Goal: Obtain resource: Download file/media

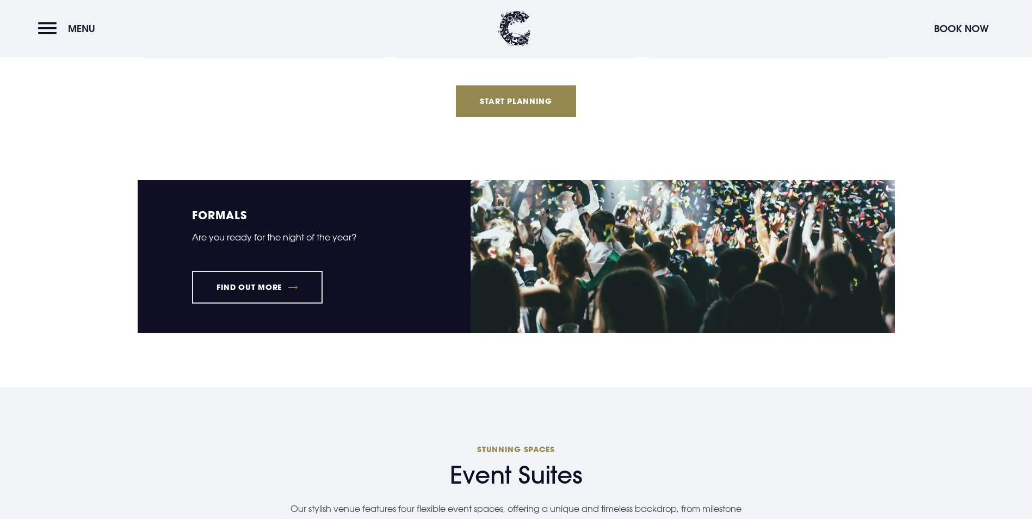
scroll to position [1414, 0]
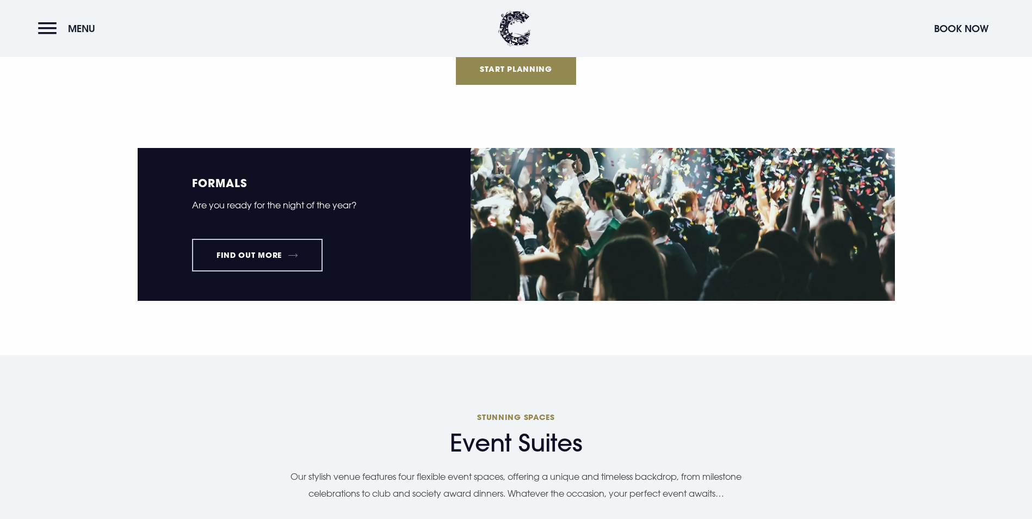
click at [259, 271] on link "Find out more" at bounding box center [257, 255] width 131 height 33
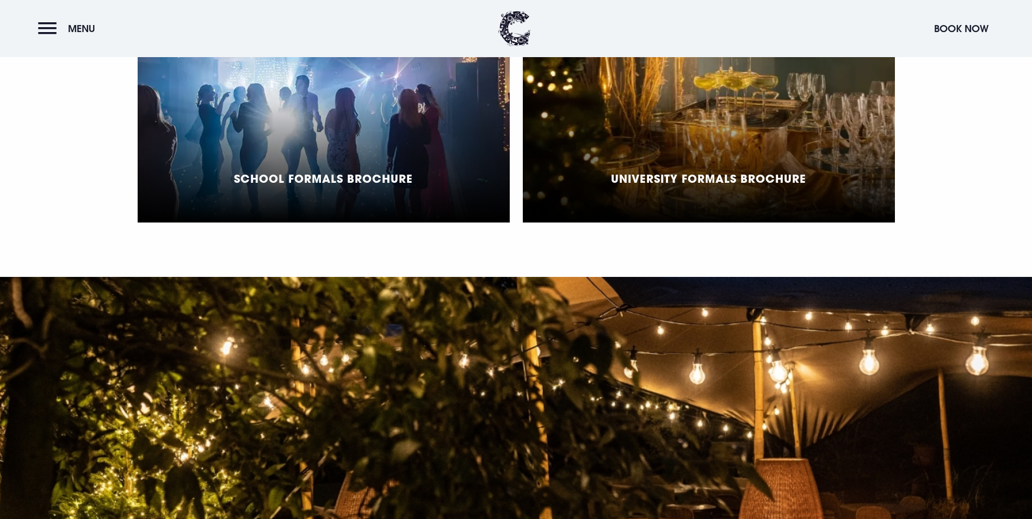
scroll to position [925, 0]
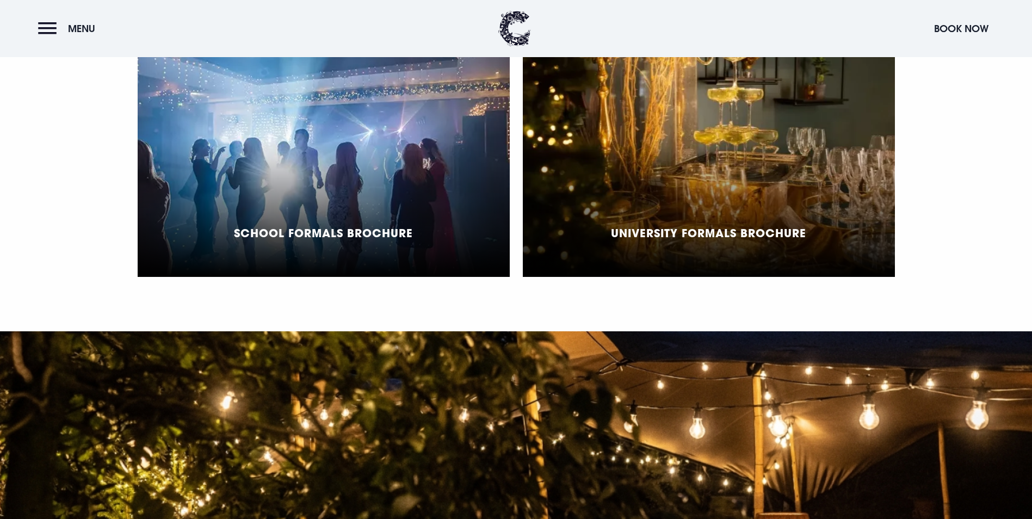
click at [400, 277] on div "School Formals Brochure" at bounding box center [324, 141] width 372 height 272
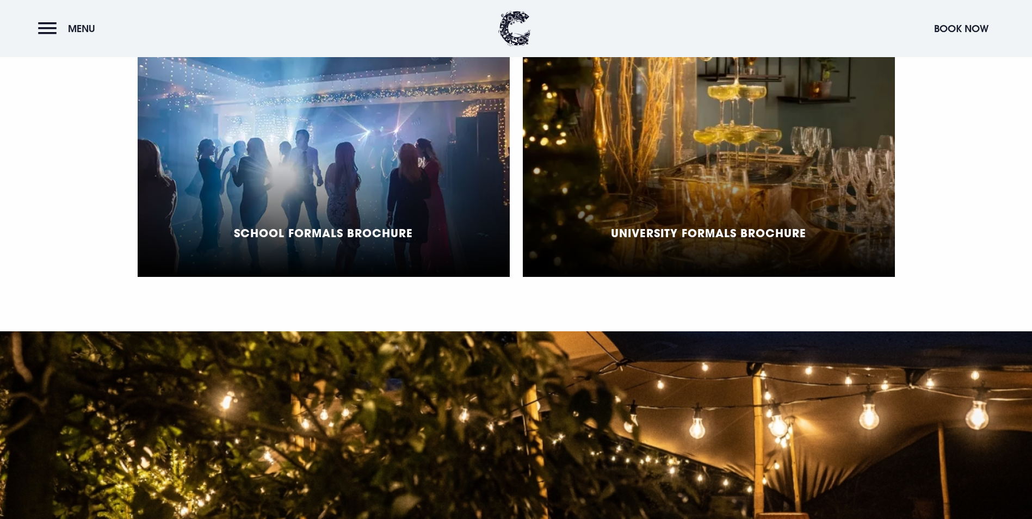
click at [633, 259] on div "University Formals Brochure" at bounding box center [709, 141] width 372 height 272
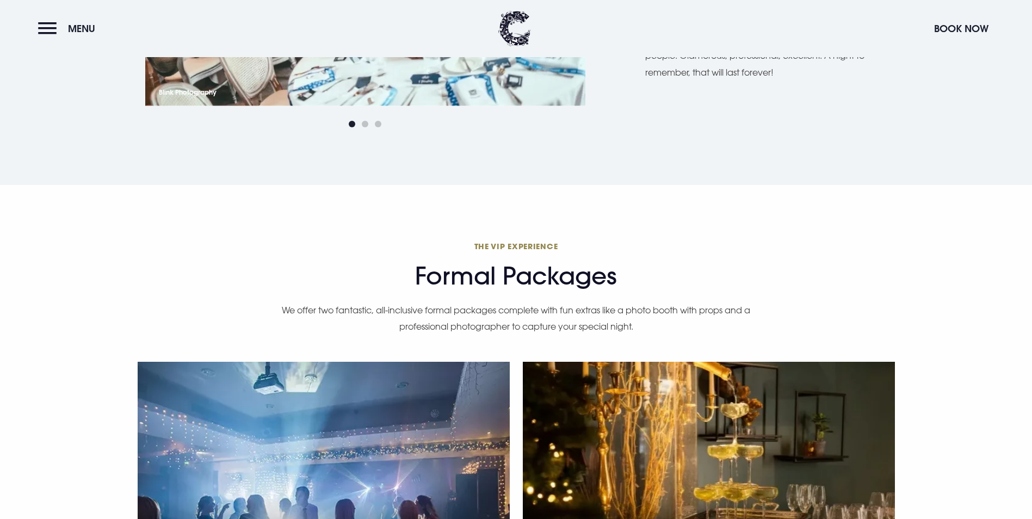
scroll to position [435, 0]
